Goal: Information Seeking & Learning: Learn about a topic

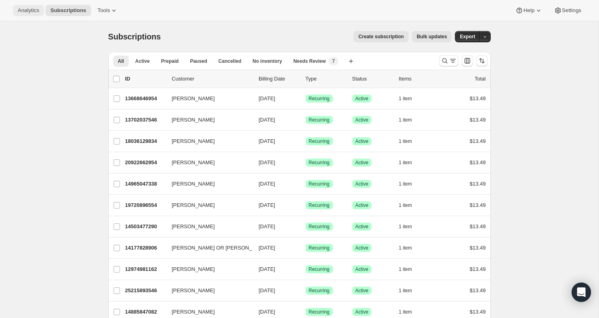
click at [20, 10] on span "Analytics" at bounding box center [28, 10] width 21 height 6
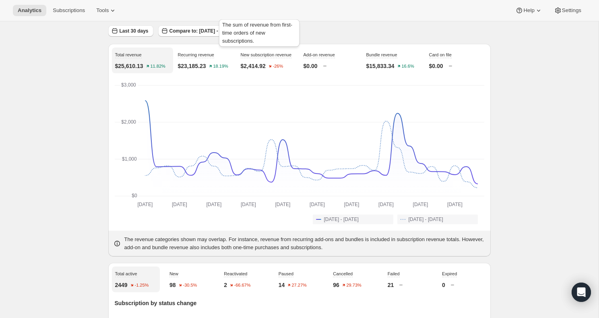
scroll to position [4, 0]
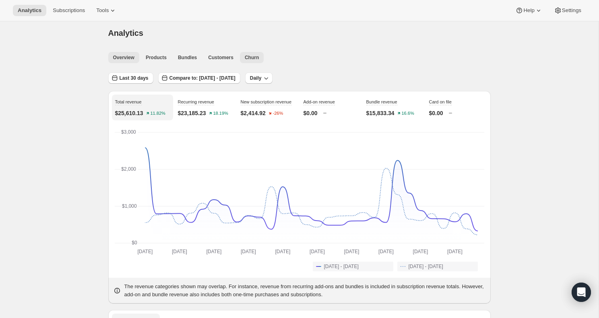
click at [250, 52] on button "Churn" at bounding box center [252, 57] width 24 height 11
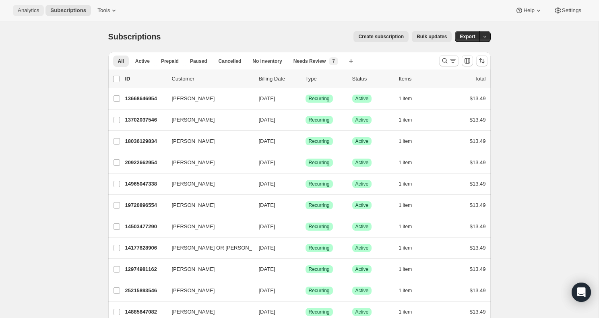
click at [30, 12] on span "Analytics" at bounding box center [28, 10] width 21 height 6
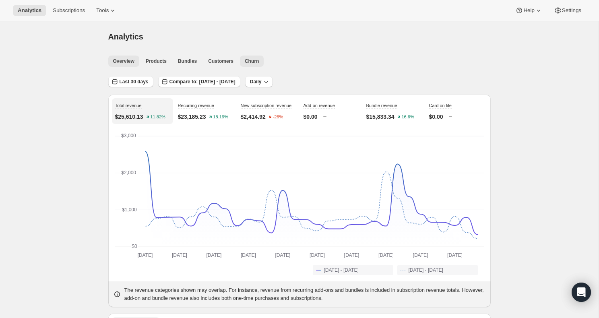
click at [255, 58] on span "Churn" at bounding box center [252, 61] width 14 height 6
